Goal: Task Accomplishment & Management: Use online tool/utility

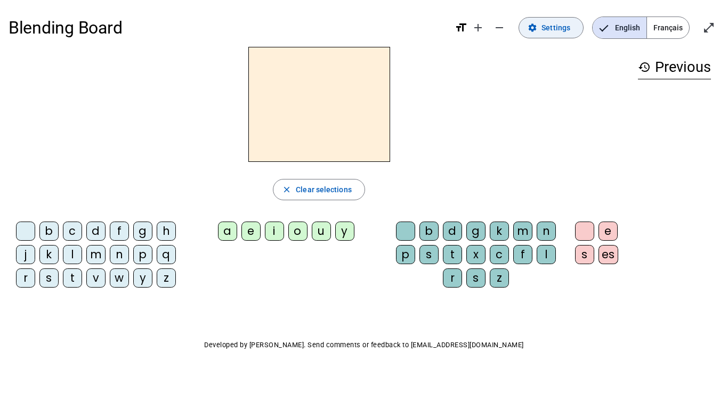
click at [562, 26] on span "Settings" at bounding box center [555, 27] width 29 height 13
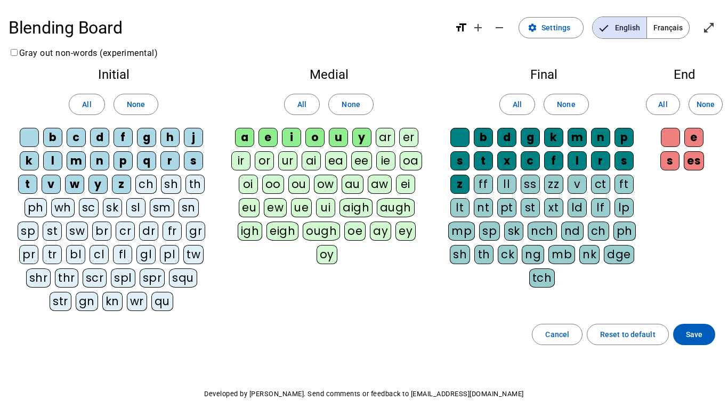
click at [672, 23] on span "Français" at bounding box center [668, 27] width 42 height 21
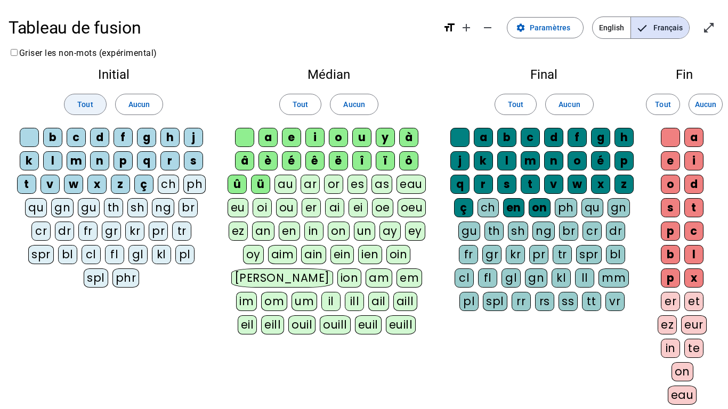
click at [90, 103] on span "Tout" at bounding box center [84, 104] width 15 height 13
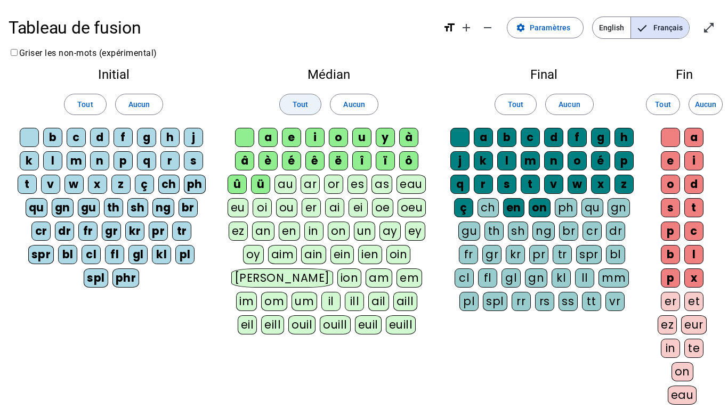
click at [298, 103] on span "Tout" at bounding box center [299, 104] width 15 height 13
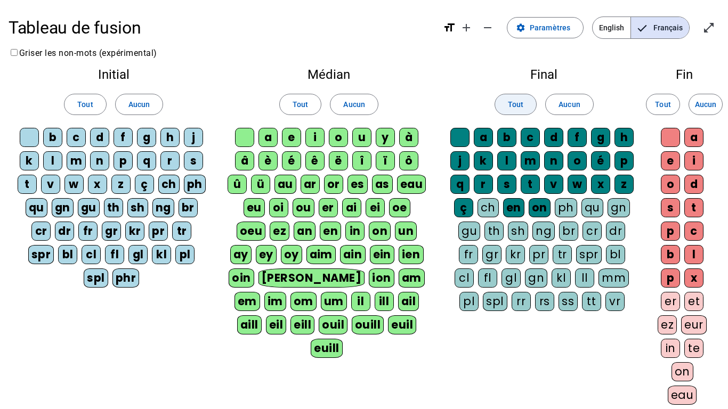
click at [513, 103] on span "Tout" at bounding box center [515, 104] width 15 height 13
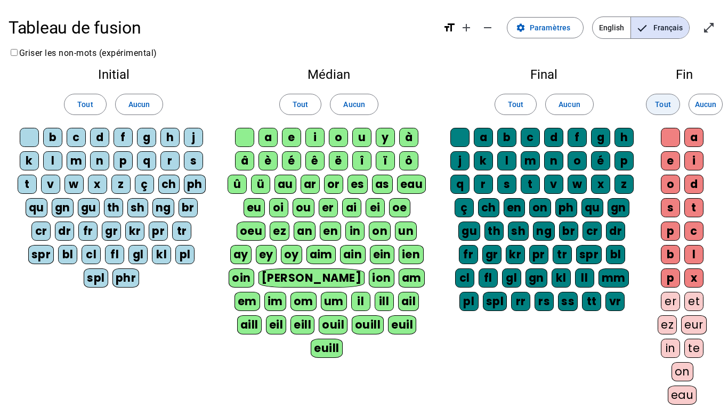
click at [664, 108] on span "Tout" at bounding box center [662, 104] width 15 height 13
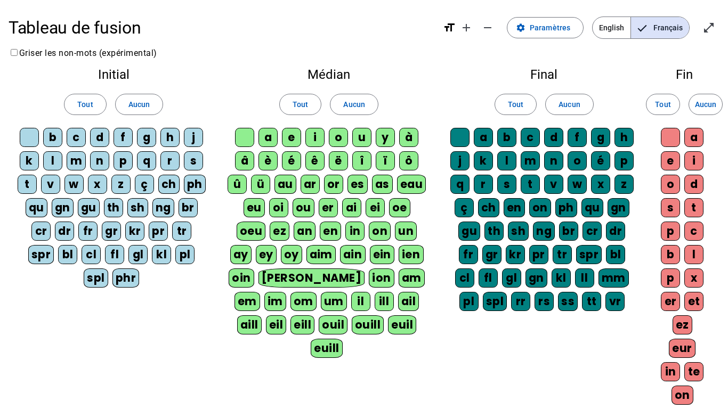
scroll to position [189, 0]
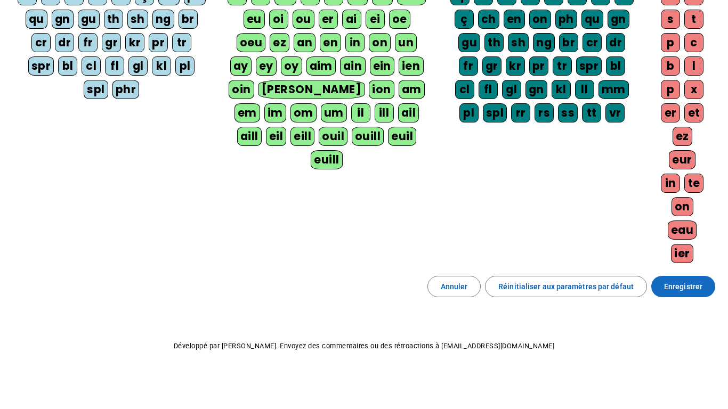
click at [689, 291] on span "Enregistrer" at bounding box center [683, 286] width 38 height 13
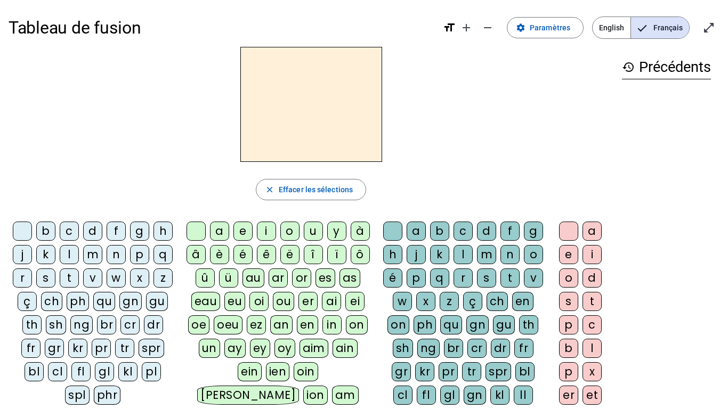
click at [193, 254] on div "â" at bounding box center [195, 254] width 19 height 19
click at [500, 264] on div "n" at bounding box center [509, 254] width 19 height 19
click at [567, 256] on div "e" at bounding box center [568, 254] width 19 height 19
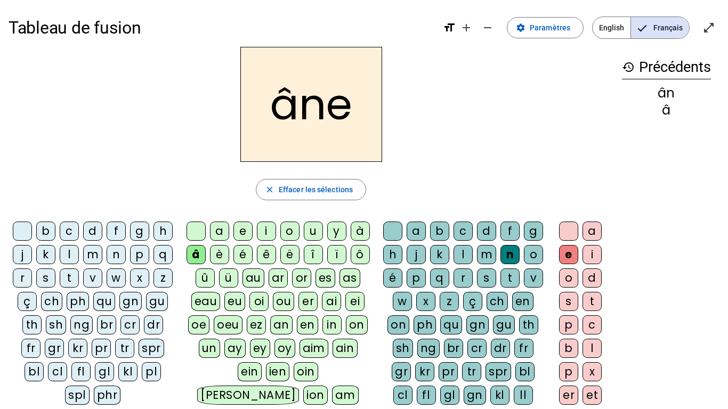
click at [496, 251] on div "m" at bounding box center [486, 254] width 19 height 19
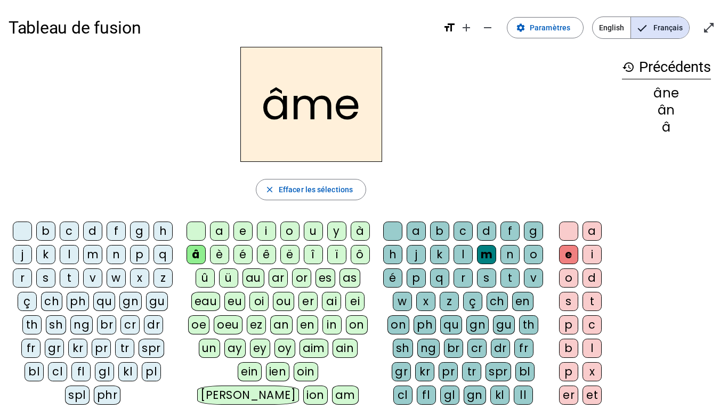
click at [524, 241] on div "g" at bounding box center [533, 231] width 19 height 19
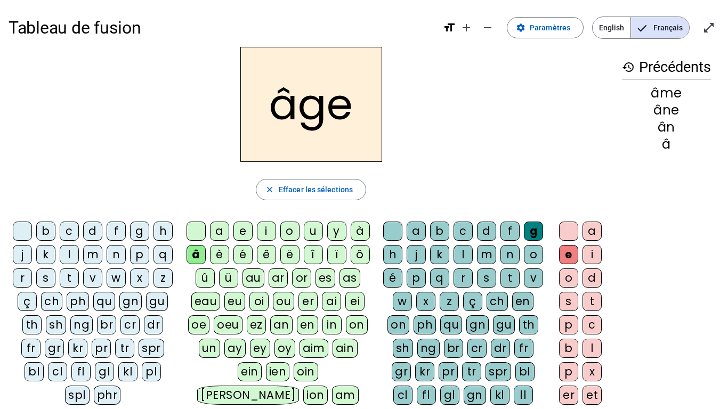
click at [130, 264] on div "p" at bounding box center [139, 254] width 19 height 19
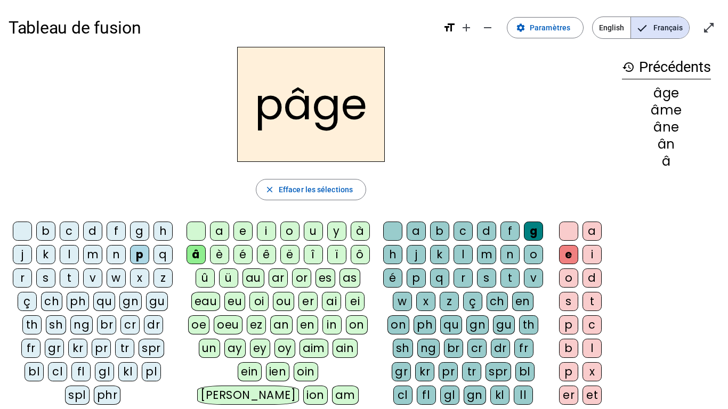
click at [190, 229] on div at bounding box center [195, 231] width 19 height 19
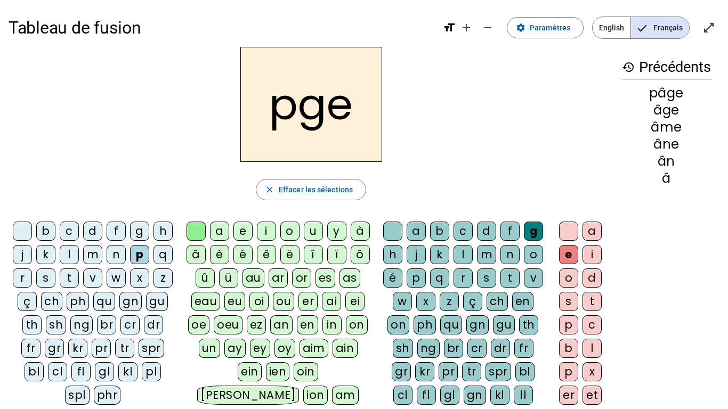
click at [216, 233] on div "a" at bounding box center [219, 231] width 19 height 19
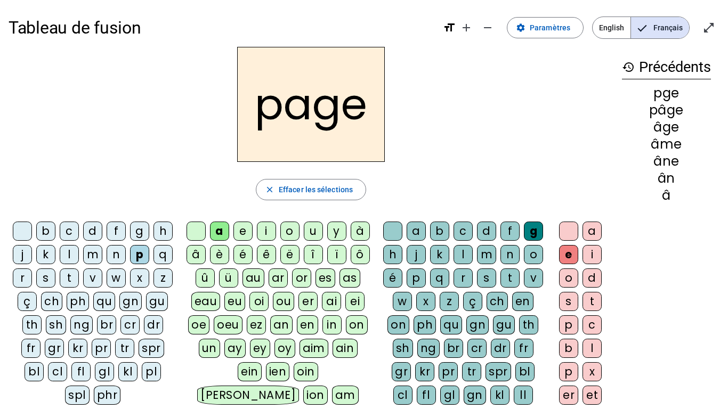
click at [55, 280] on div "s" at bounding box center [45, 277] width 19 height 19
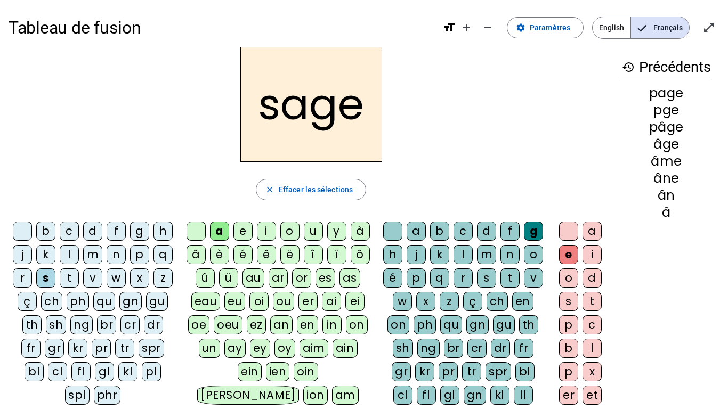
click at [126, 254] on div "n" at bounding box center [116, 254] width 19 height 19
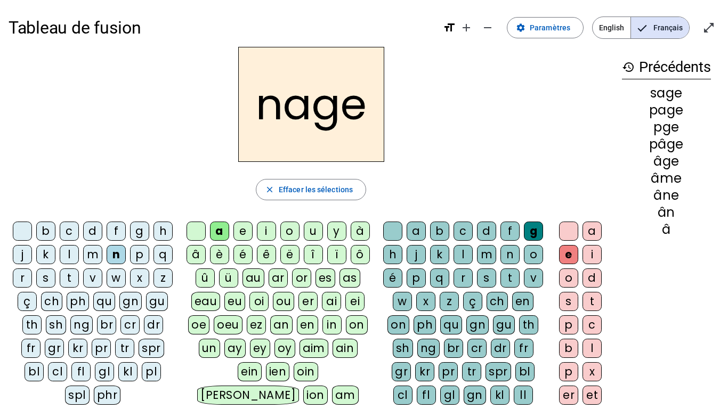
click at [496, 252] on div "m" at bounding box center [486, 254] width 19 height 19
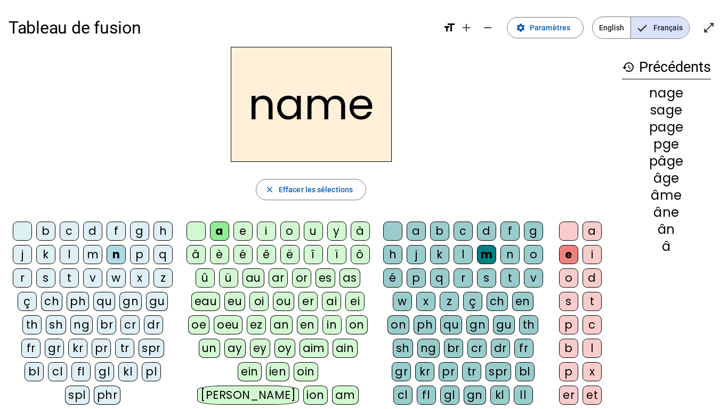
click at [524, 241] on div "g" at bounding box center [533, 231] width 19 height 19
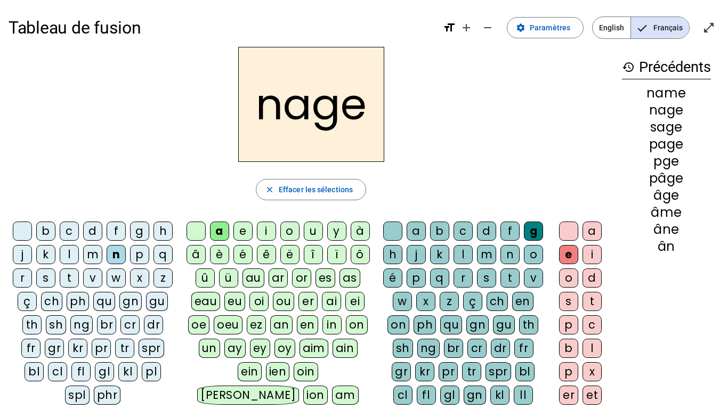
click at [102, 254] on div "m" at bounding box center [92, 254] width 19 height 19
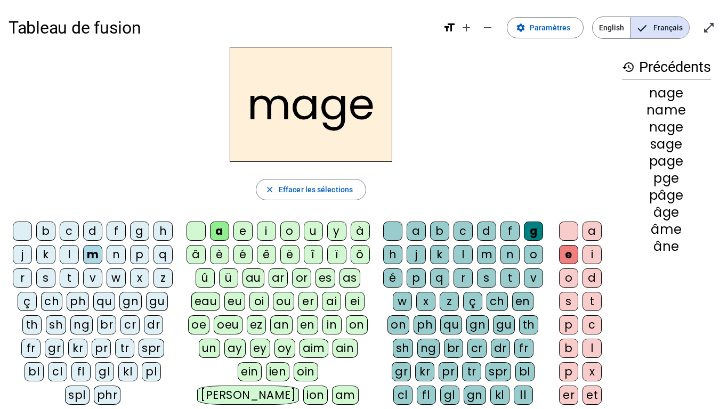
click at [295, 231] on div "o" at bounding box center [289, 231] width 19 height 19
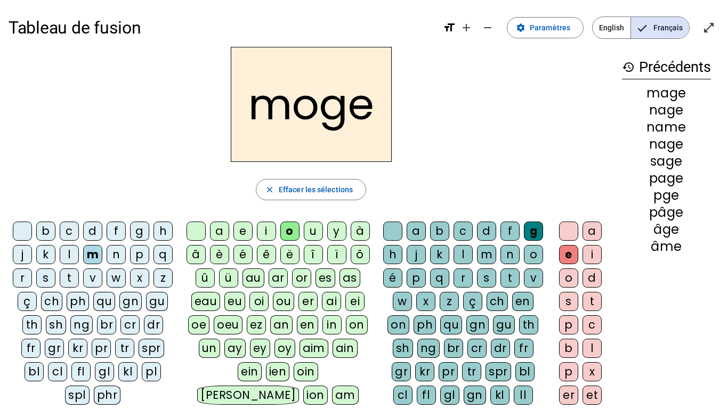
click at [217, 232] on div "a" at bounding box center [219, 231] width 19 height 19
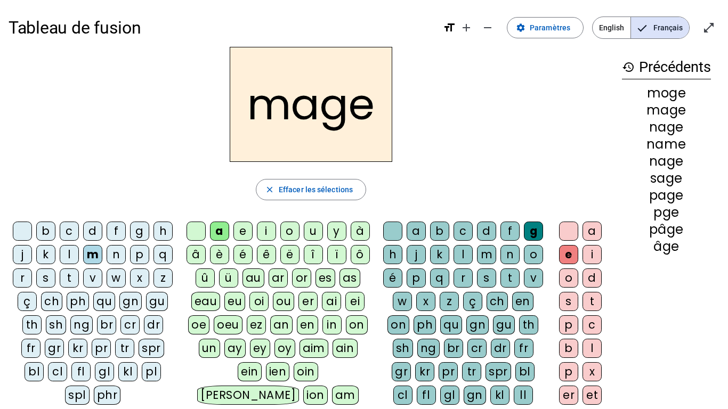
click at [315, 230] on div "u" at bounding box center [313, 231] width 19 height 19
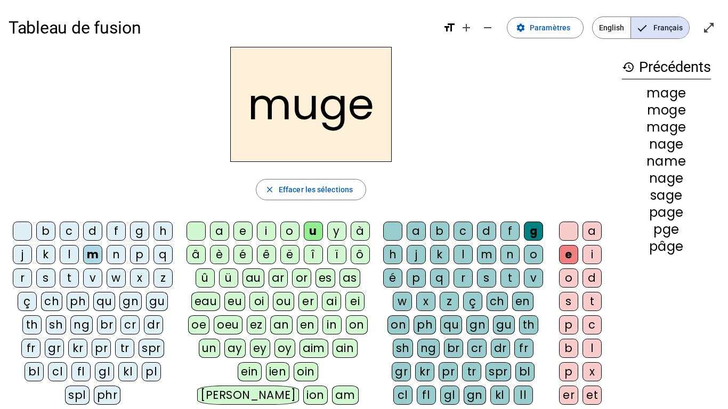
click at [79, 256] on div "l" at bounding box center [69, 254] width 19 height 19
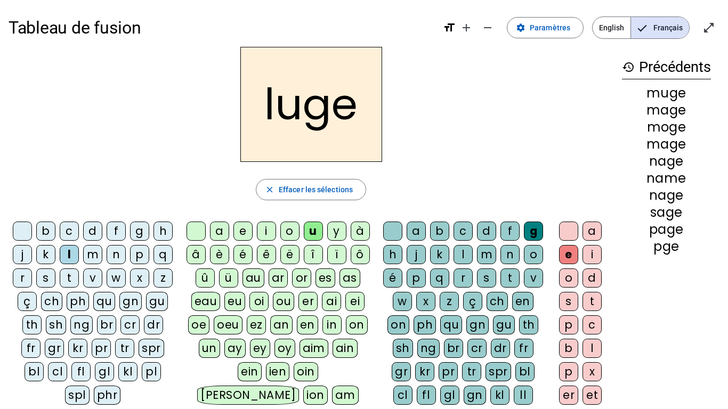
click at [292, 229] on div "o" at bounding box center [289, 231] width 19 height 19
